Goal: Navigation & Orientation: Understand site structure

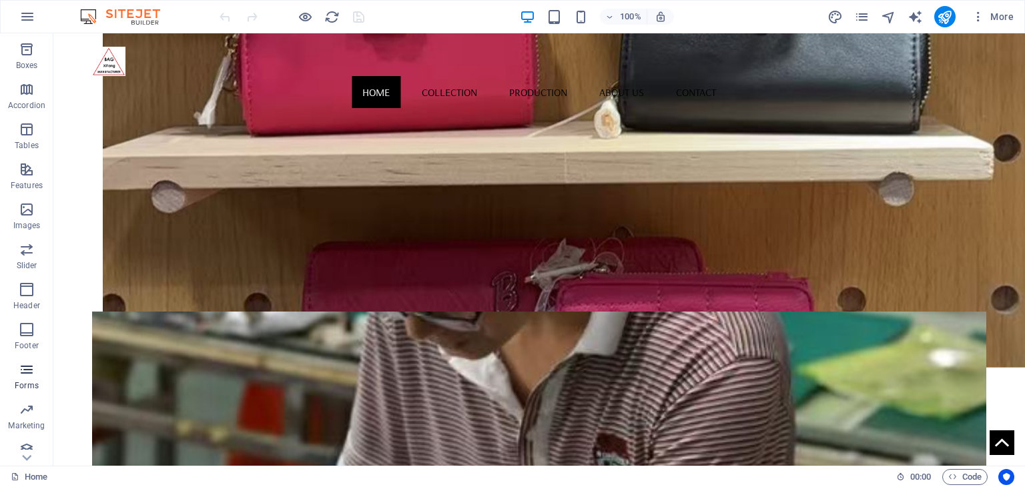
scroll to position [168, 0]
click at [31, 406] on icon "button" at bounding box center [27, 399] width 16 height 16
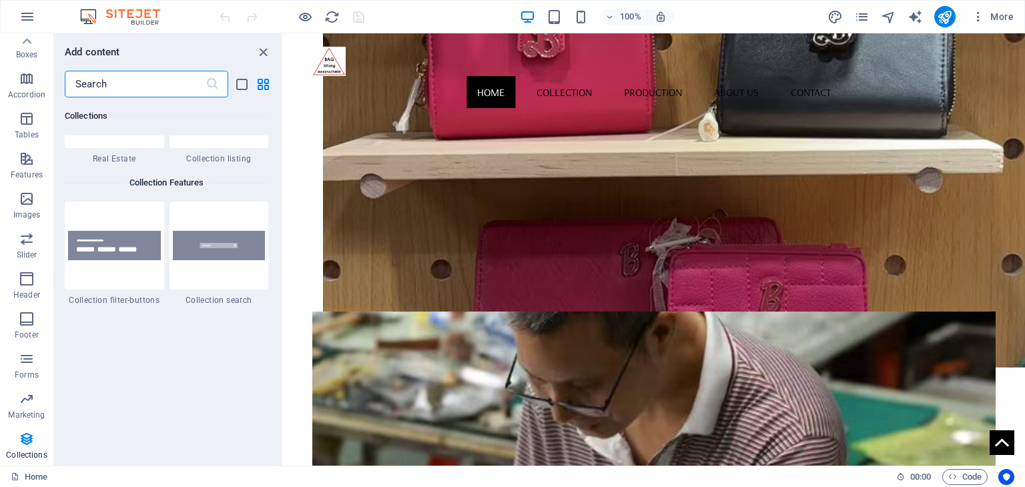
scroll to position [12676, 0]
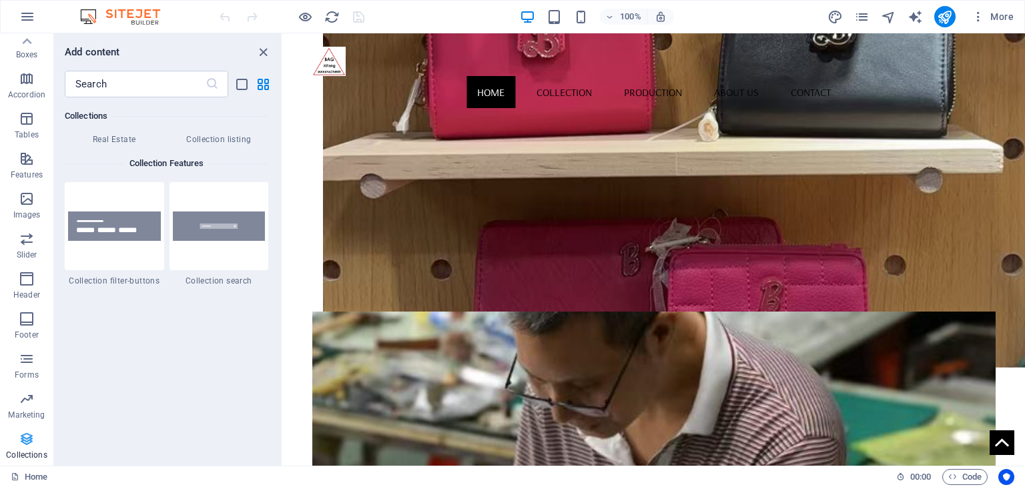
click at [24, 444] on icon "button" at bounding box center [27, 439] width 16 height 16
click at [25, 405] on icon "button" at bounding box center [27, 399] width 16 height 16
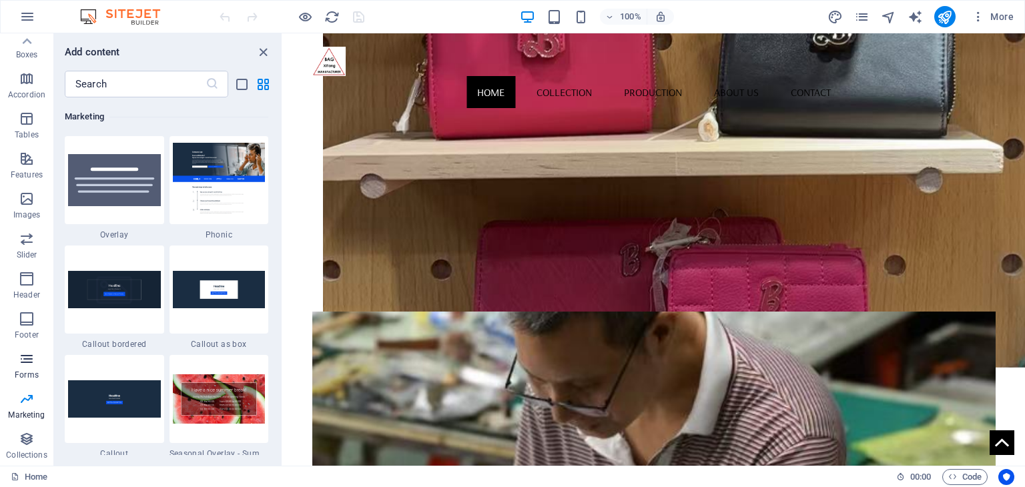
click at [30, 366] on icon "button" at bounding box center [27, 359] width 16 height 16
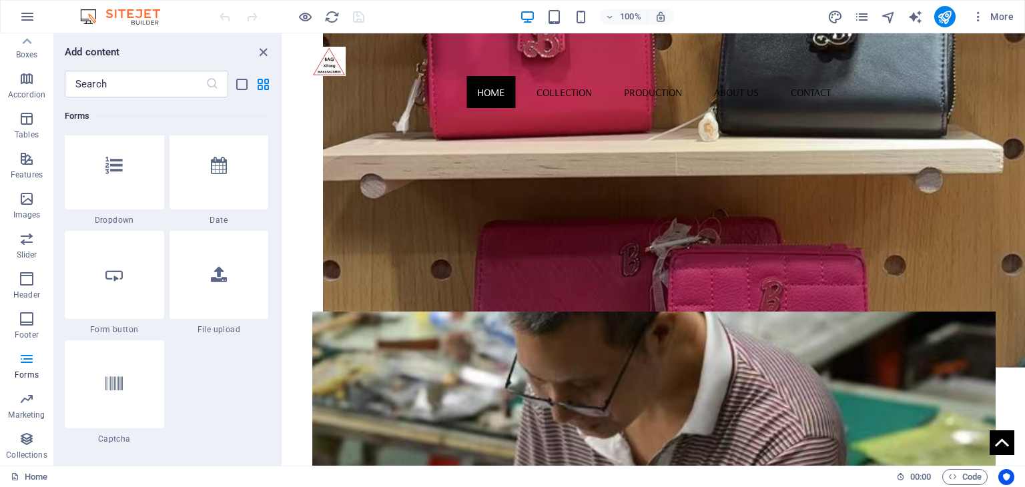
scroll to position [10547, 0]
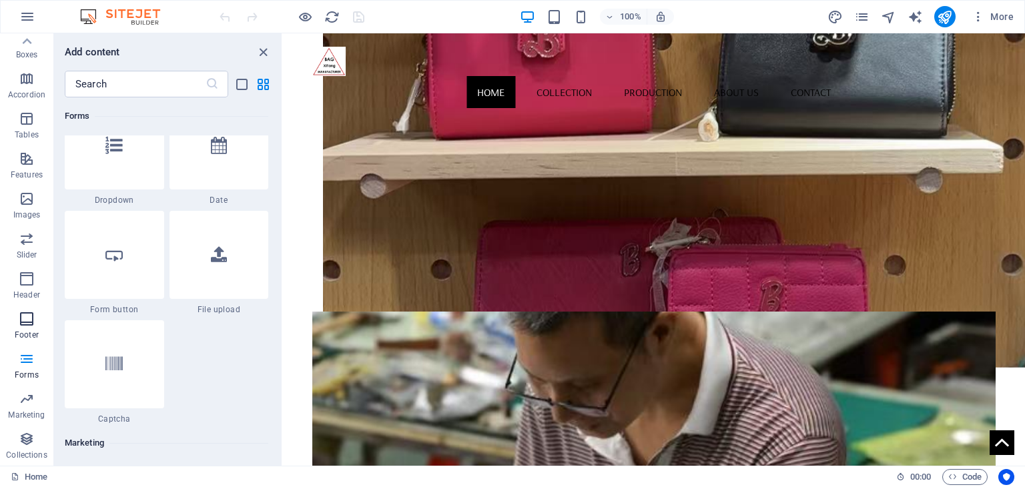
click at [33, 336] on p "Footer" at bounding box center [27, 335] width 24 height 11
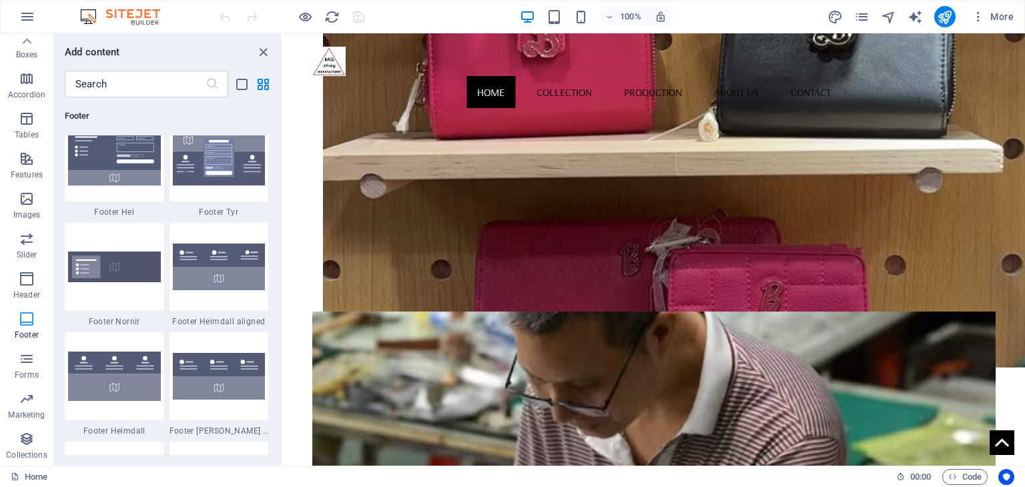
scroll to position [8838, 0]
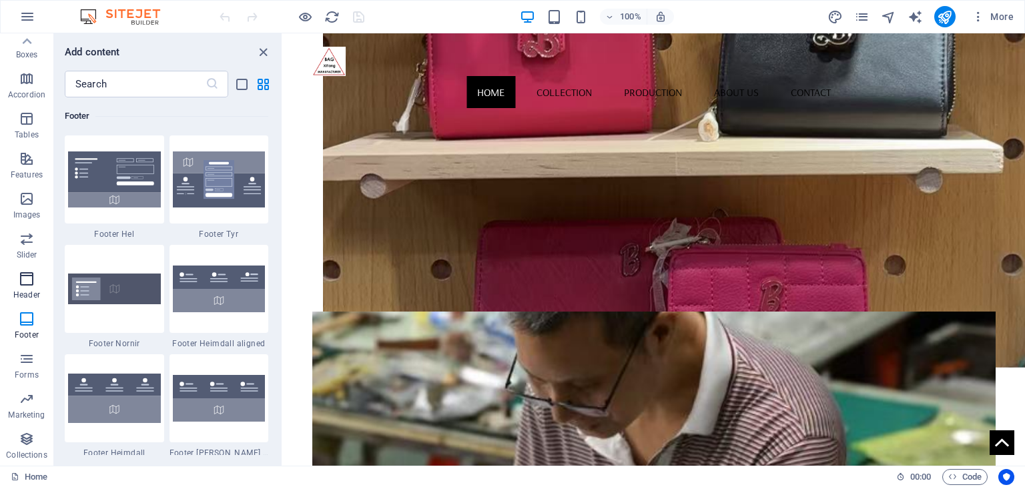
click at [32, 282] on icon "button" at bounding box center [27, 279] width 16 height 16
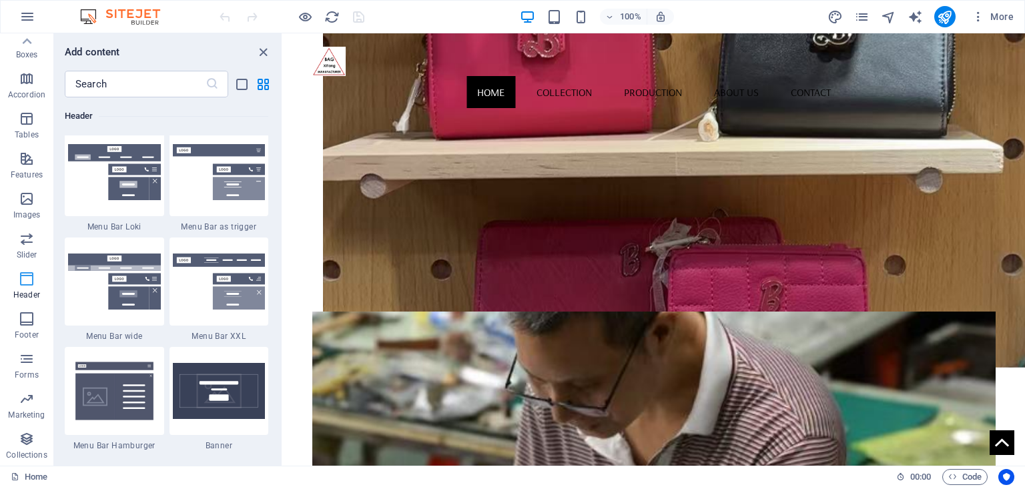
scroll to position [8038, 0]
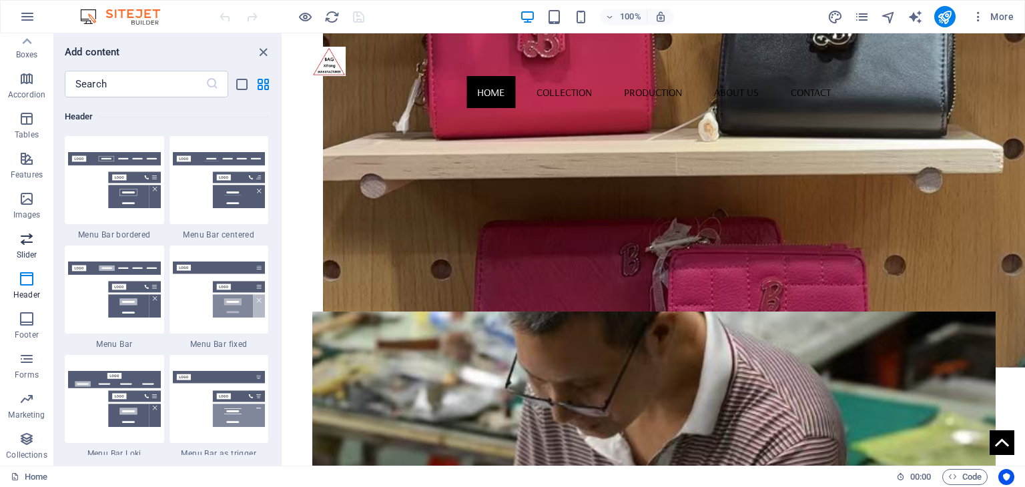
click at [25, 252] on p "Slider" at bounding box center [27, 255] width 21 height 11
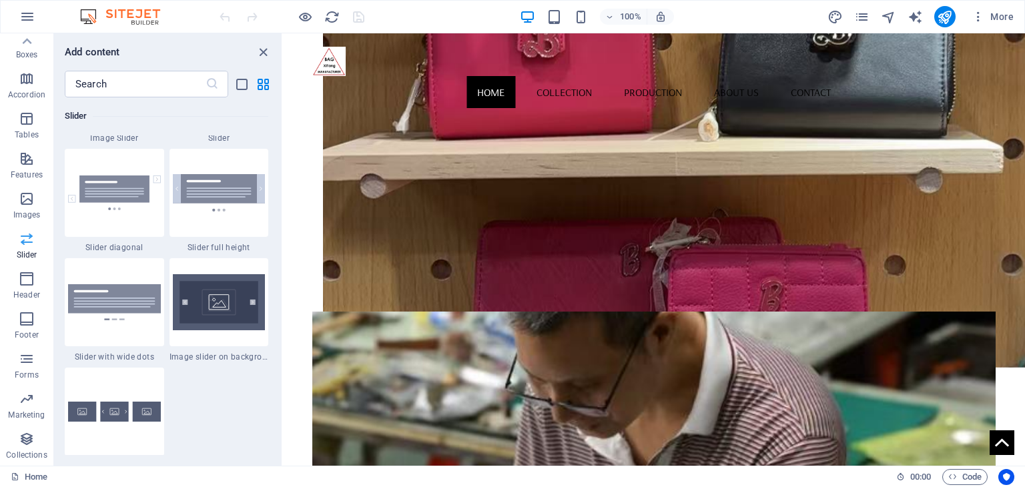
scroll to position [7567, 0]
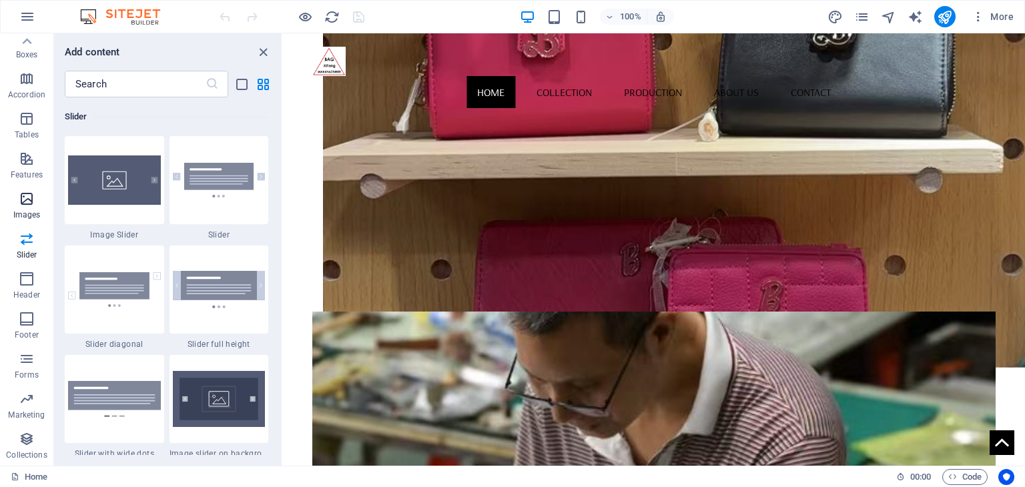
click at [27, 212] on p "Images" at bounding box center [26, 215] width 27 height 11
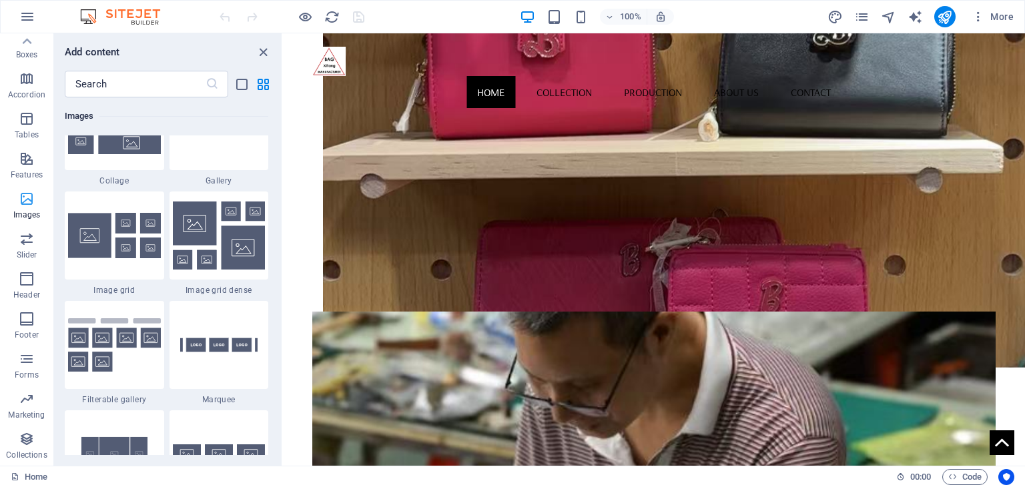
scroll to position [6769, 0]
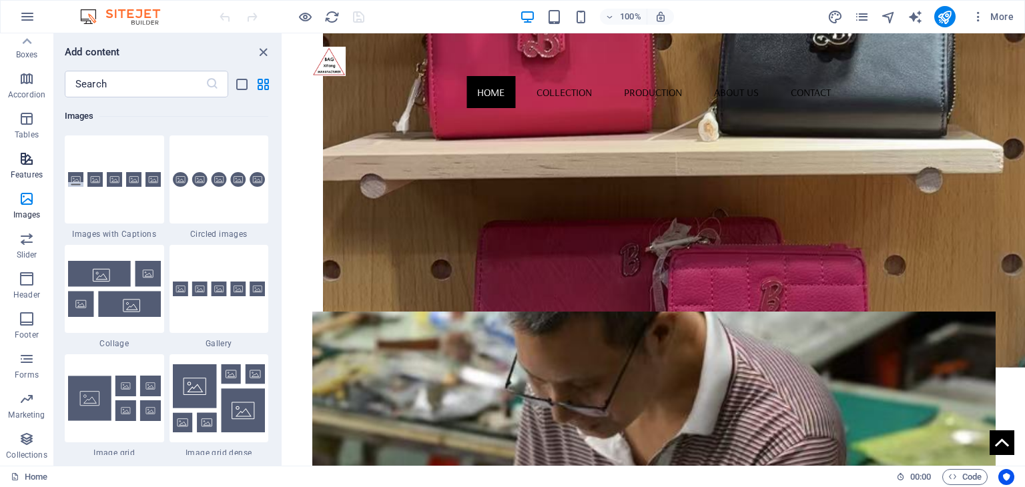
click at [31, 167] on span "Features" at bounding box center [26, 167] width 53 height 32
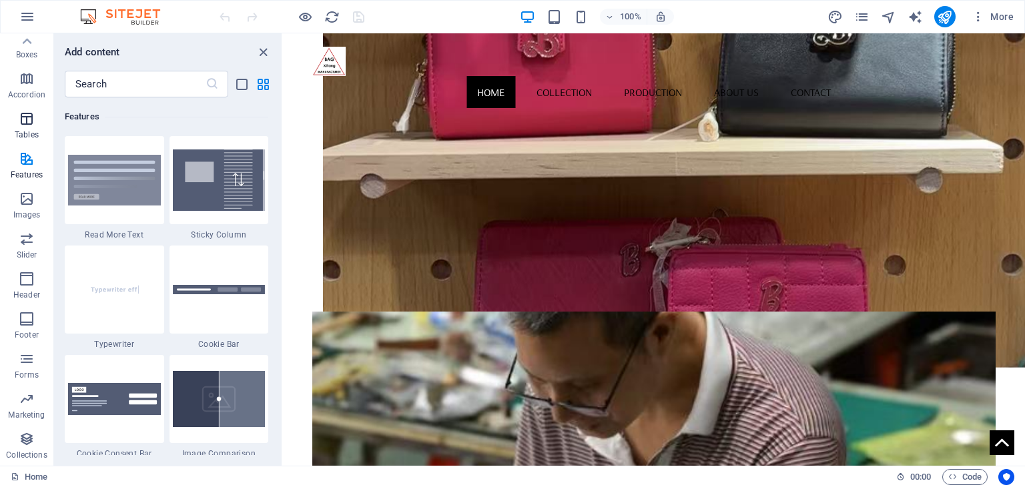
click at [28, 130] on p "Tables" at bounding box center [27, 135] width 24 height 11
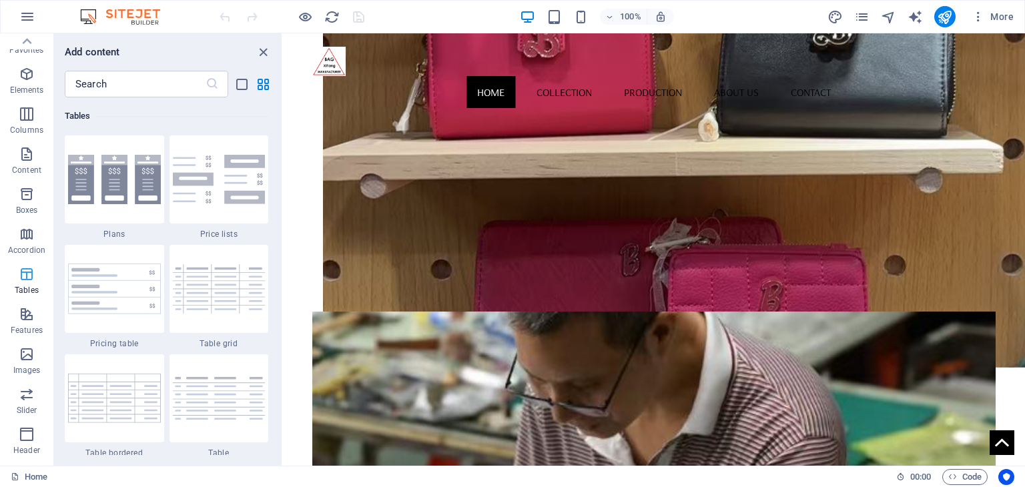
scroll to position [0, 0]
click at [34, 244] on icon "button" at bounding box center [27, 247] width 16 height 16
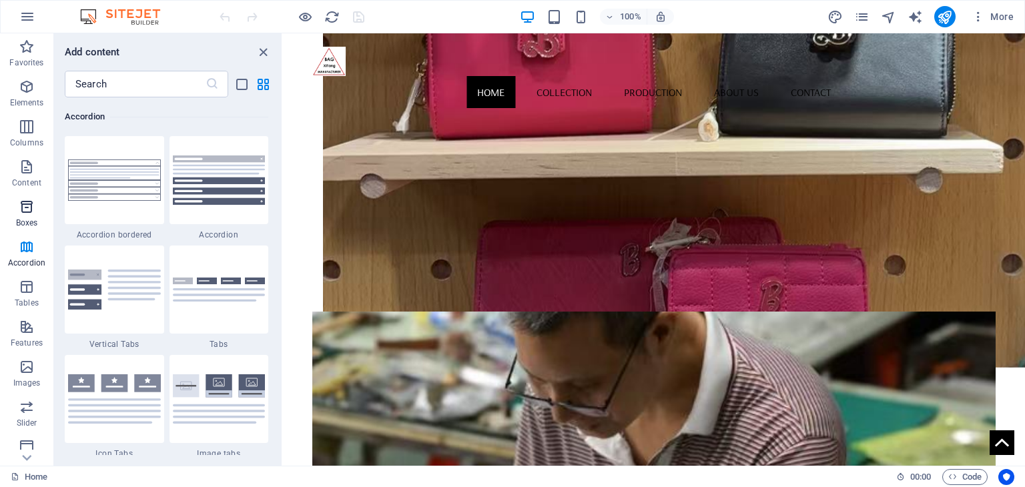
click at [29, 214] on icon "button" at bounding box center [27, 207] width 16 height 16
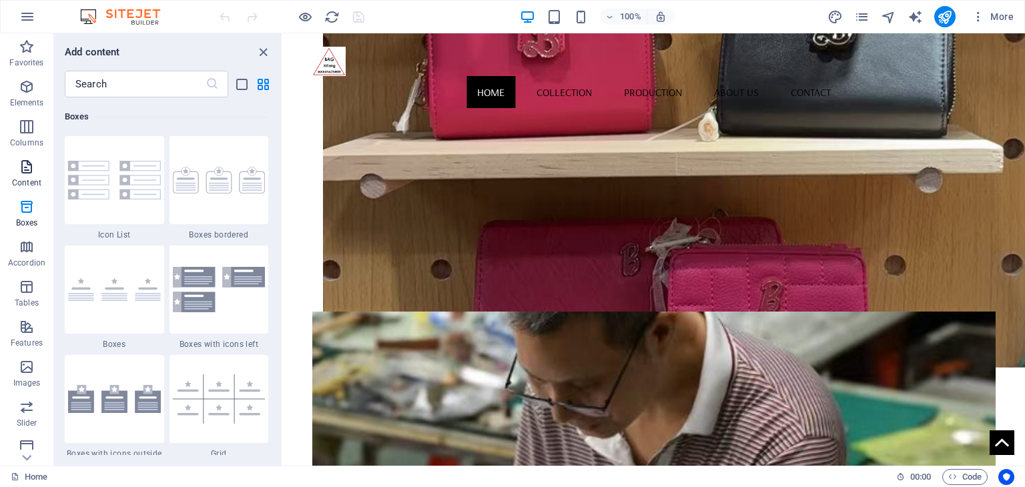
click at [31, 179] on p "Content" at bounding box center [26, 183] width 29 height 11
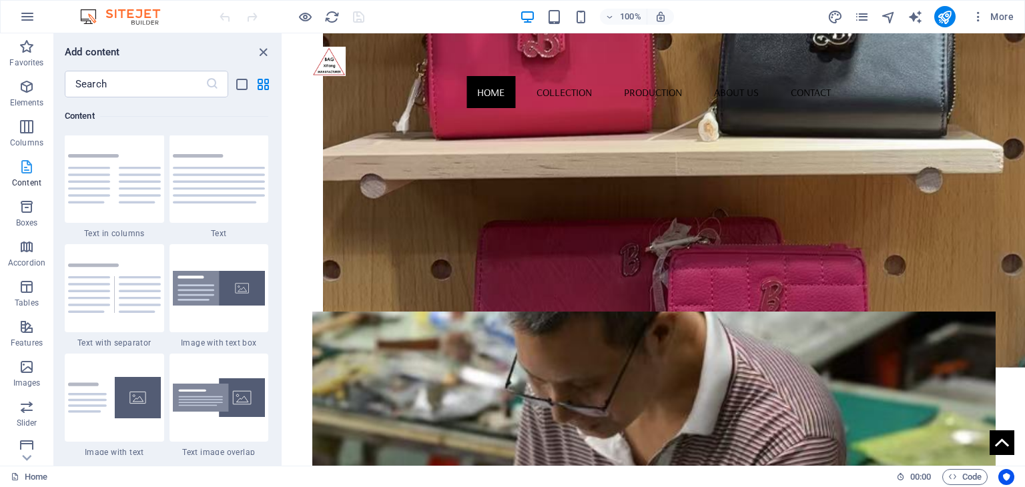
scroll to position [2336, 0]
click at [27, 144] on p "Columns" at bounding box center [26, 143] width 33 height 11
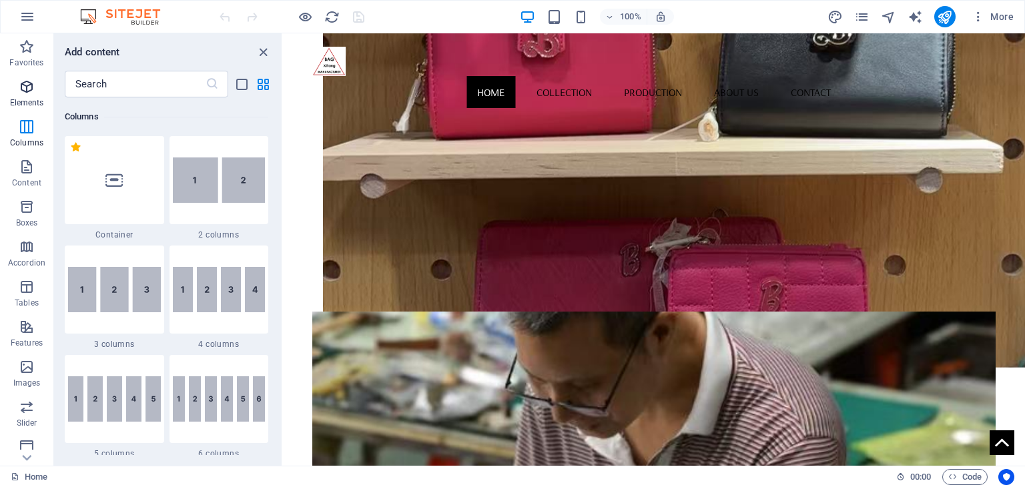
click at [33, 101] on p "Elements" at bounding box center [27, 102] width 34 height 11
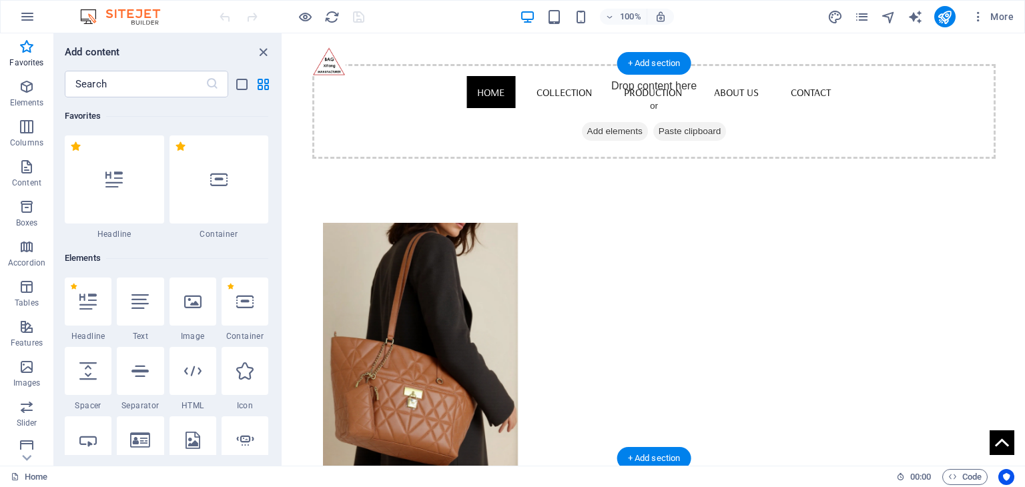
scroll to position [46, 0]
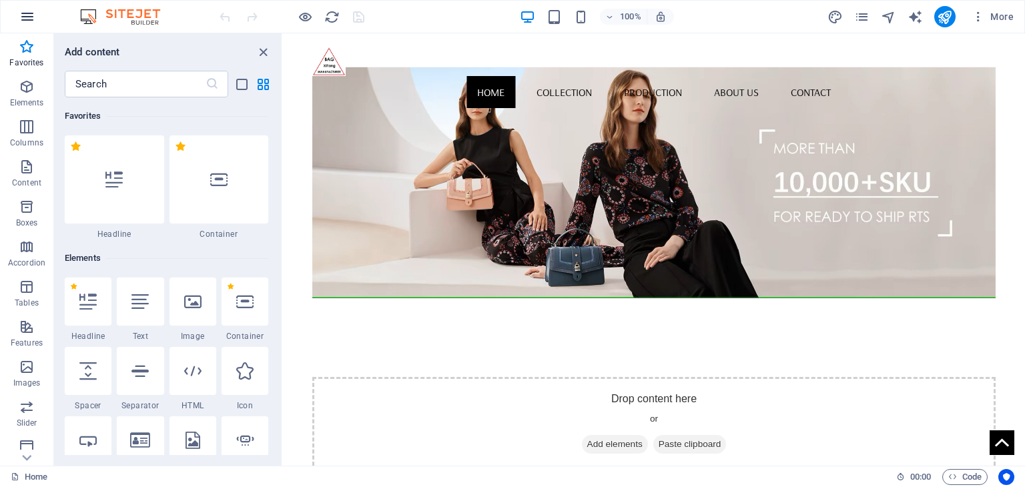
click at [16, 18] on button "button" at bounding box center [27, 17] width 32 height 32
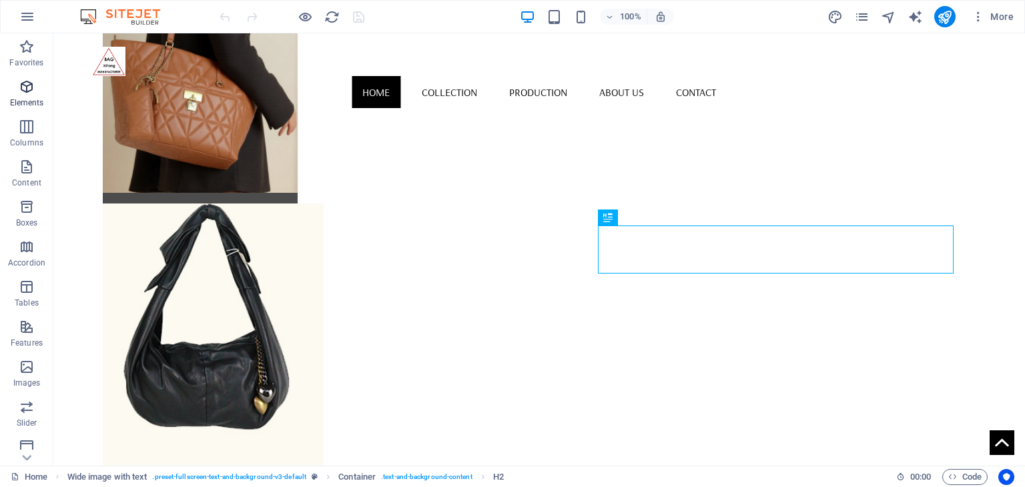
click at [32, 91] on icon "button" at bounding box center [27, 87] width 16 height 16
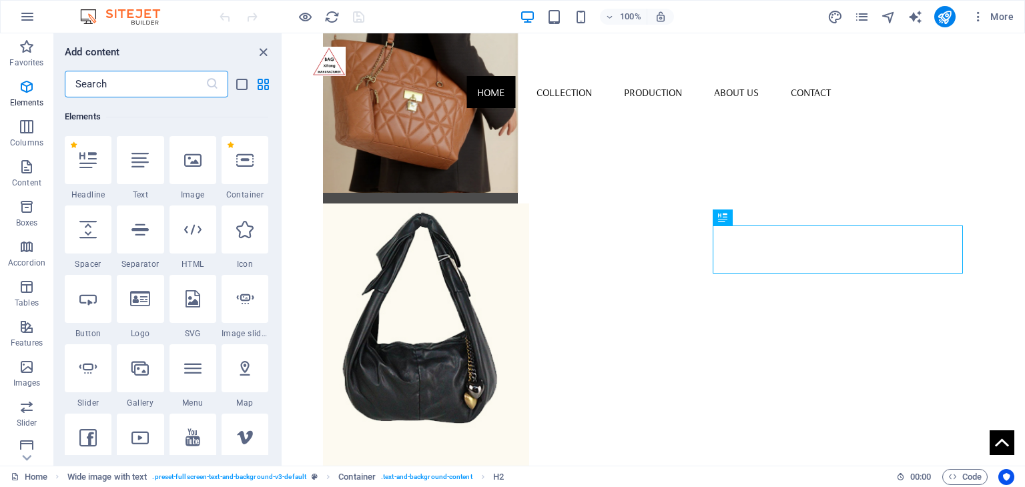
scroll to position [208, 0]
